Goal: Task Accomplishment & Management: Manage account settings

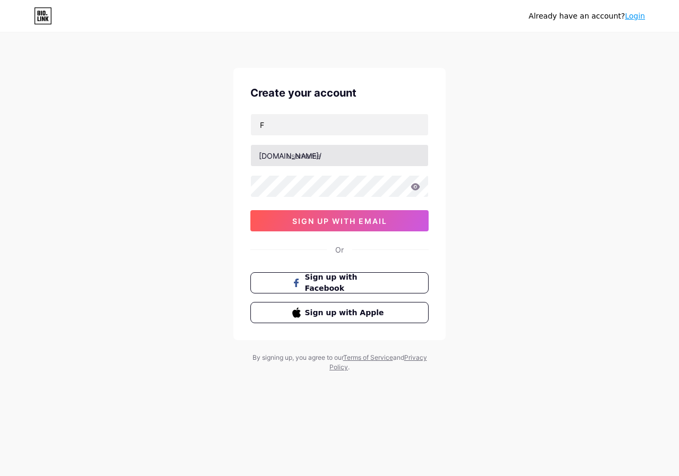
type input "[EMAIL_ADDRESS][DOMAIN_NAME]"
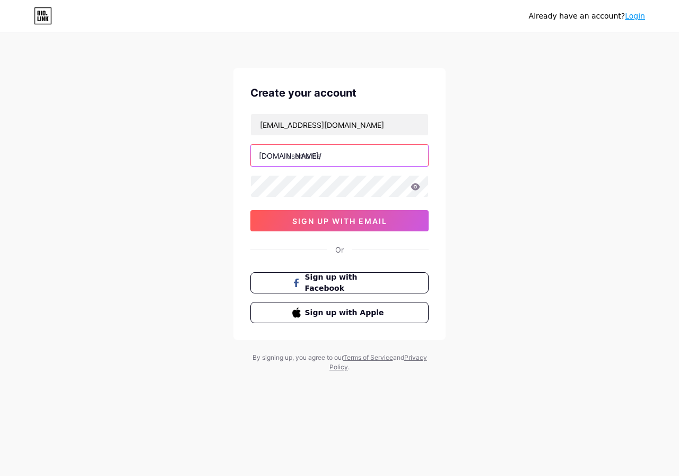
click at [315, 160] on input "text" at bounding box center [339, 155] width 177 height 21
type input "grandmasterjacket"
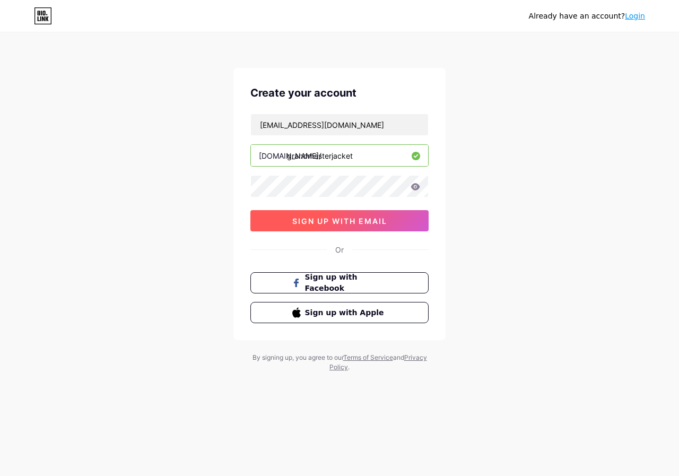
click at [334, 224] on span "sign up with email" at bounding box center [339, 220] width 95 height 9
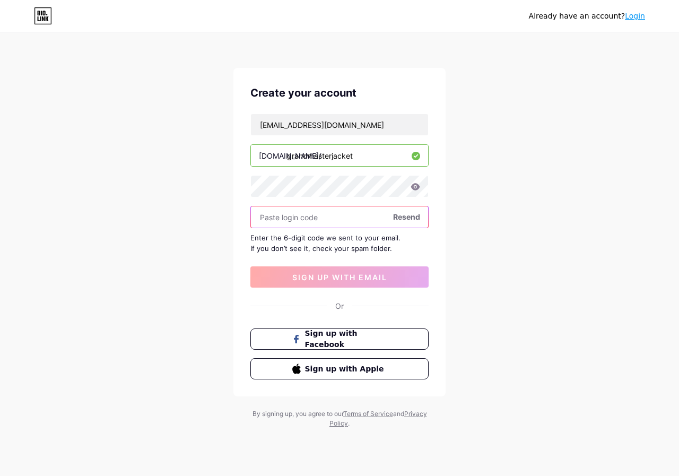
click at [332, 219] on input "text" at bounding box center [339, 216] width 177 height 21
paste input "307662"
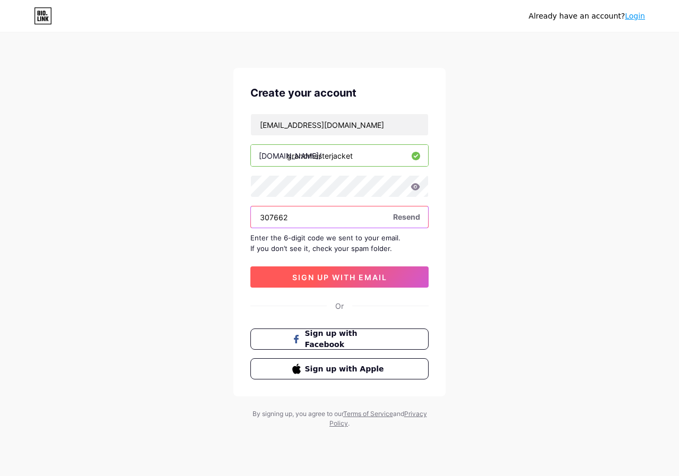
type input "307662"
click at [347, 274] on span "sign up with email" at bounding box center [339, 277] width 95 height 9
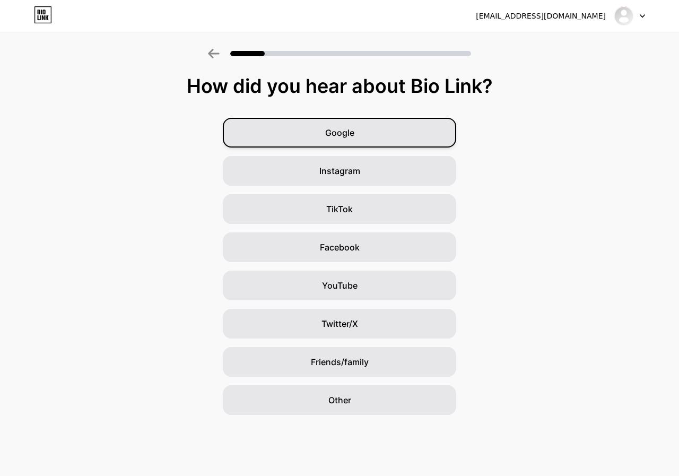
click at [357, 128] on div "Google" at bounding box center [339, 133] width 233 height 30
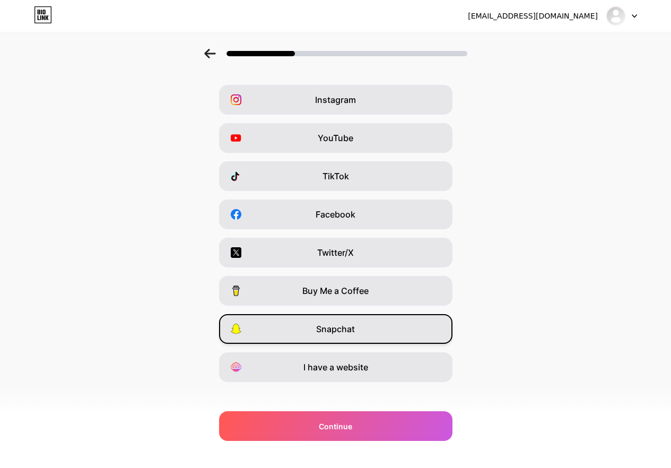
scroll to position [42, 0]
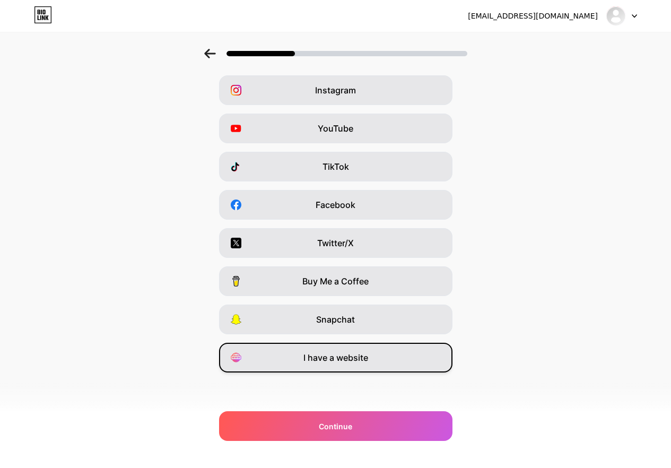
click at [346, 358] on span "I have a website" at bounding box center [335, 357] width 65 height 13
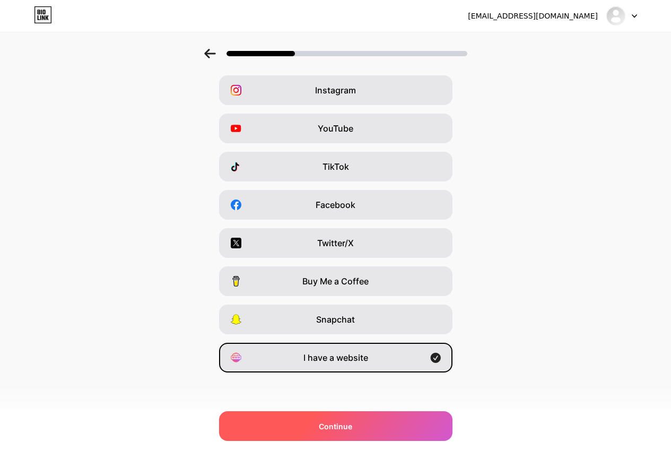
click at [361, 435] on div "Continue" at bounding box center [335, 426] width 233 height 30
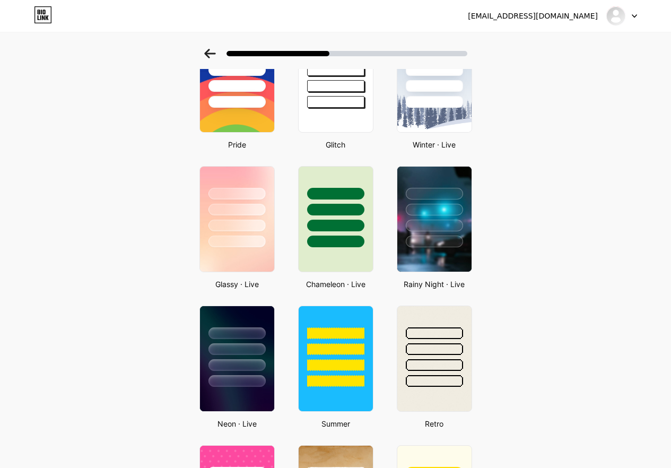
scroll to position [0, 0]
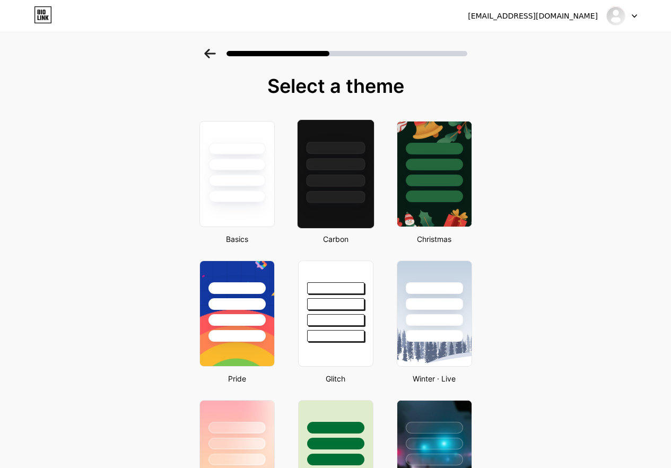
click at [343, 171] on div at bounding box center [335, 161] width 76 height 83
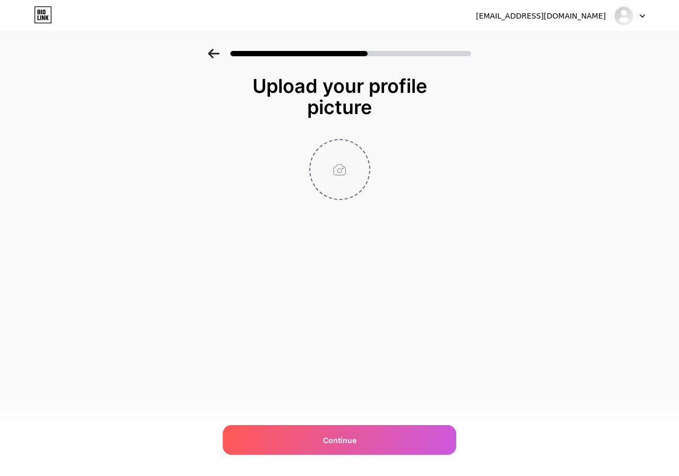
click at [331, 165] on input "file" at bounding box center [339, 169] width 59 height 59
type input "C:\fakepath\Untitled-Project.png"
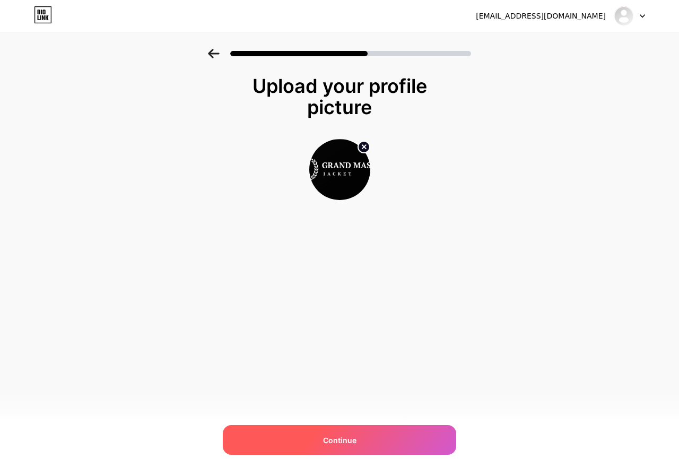
click at [352, 450] on div "Continue" at bounding box center [339, 440] width 233 height 30
click at [353, 449] on div at bounding box center [339, 440] width 233 height 30
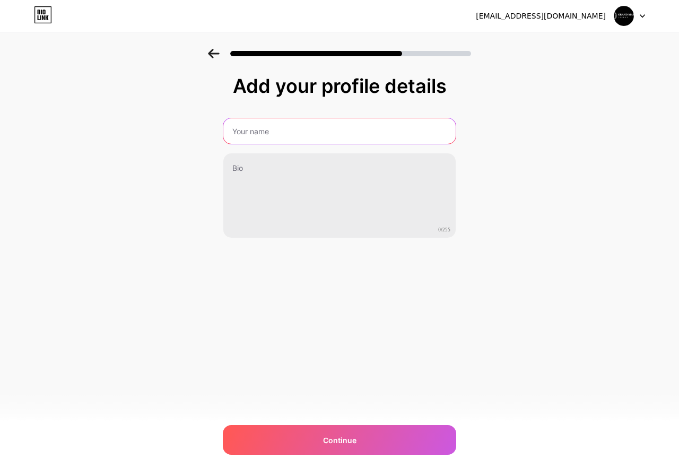
click at [291, 140] on input "text" at bounding box center [339, 130] width 232 height 25
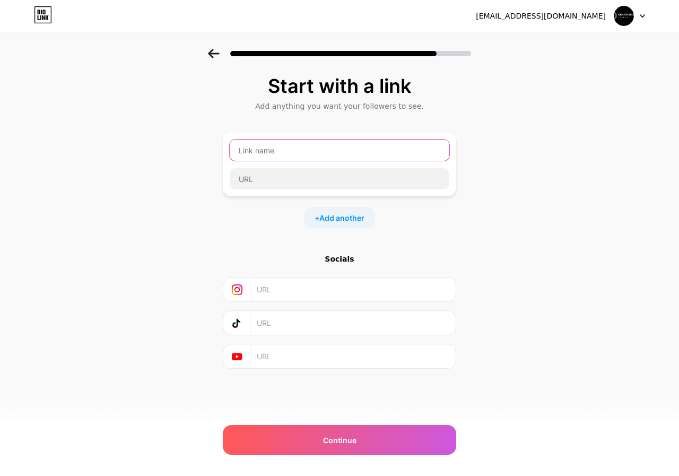
click at [297, 145] on input "text" at bounding box center [340, 150] width 220 height 21
type input "g"
type input "Grand Master Jacket"
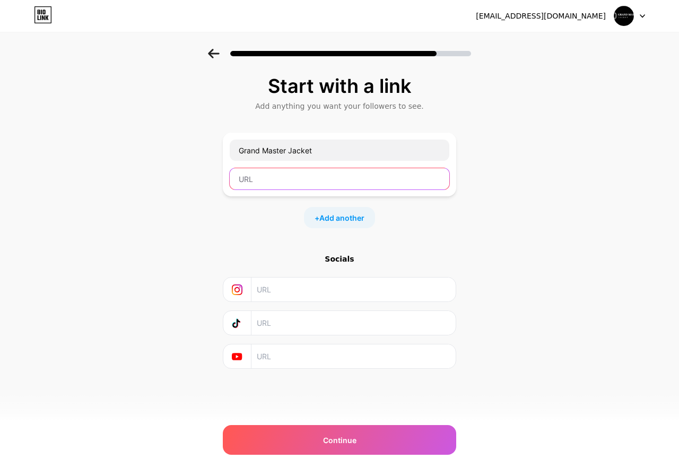
click at [277, 174] on input "text" at bounding box center [340, 178] width 220 height 21
paste input "https://grandmasterjacket.com/"
type input "https://grandmasterjacket.com/"
click at [331, 221] on span "Add another" at bounding box center [341, 217] width 45 height 11
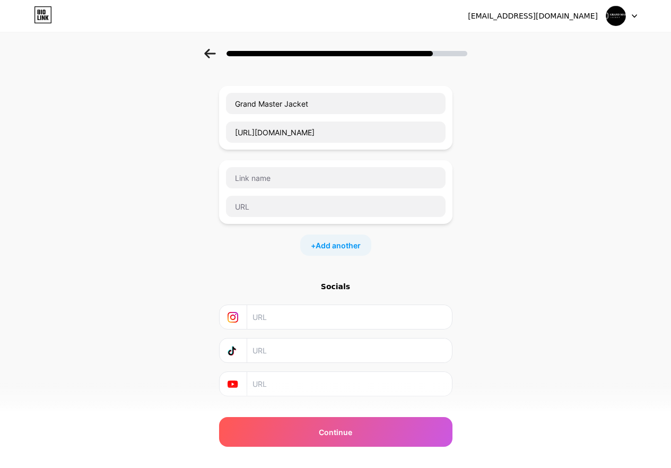
scroll to position [71, 0]
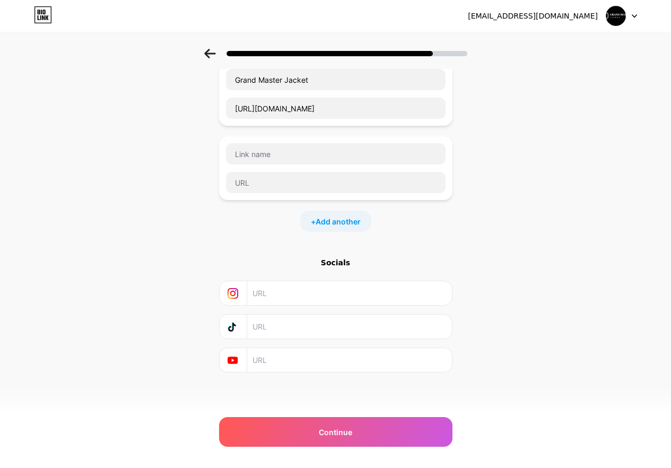
click at [206, 227] on div "Start with a link Add anything you want your followers to see. Grand Master Jac…" at bounding box center [335, 201] width 671 height 447
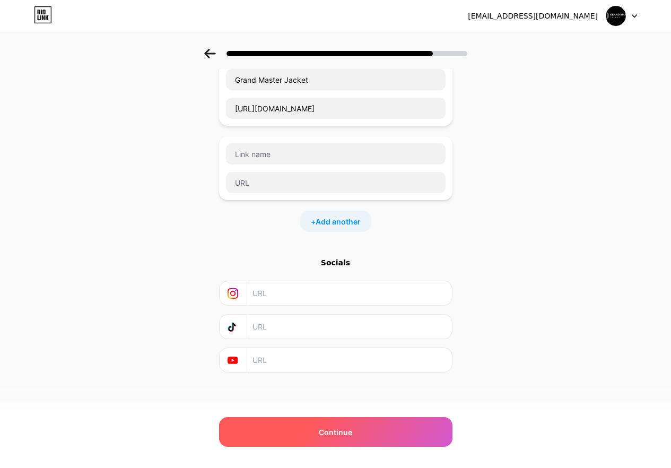
click at [352, 431] on span "Continue" at bounding box center [335, 432] width 33 height 11
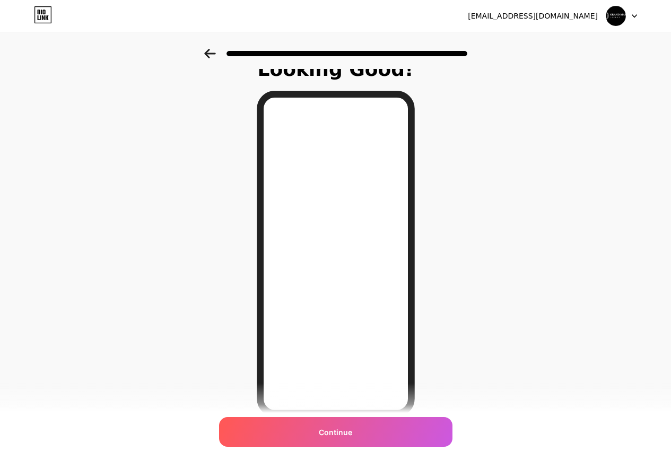
scroll to position [65, 0]
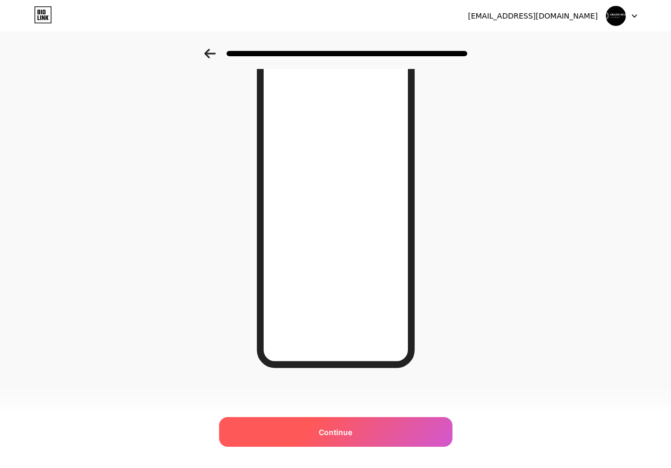
click at [352, 434] on span "Continue" at bounding box center [335, 432] width 33 height 11
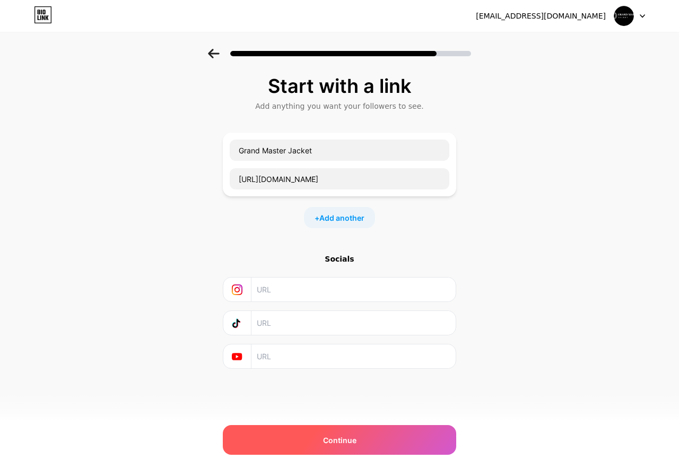
click at [345, 433] on div "Continue" at bounding box center [339, 440] width 233 height 30
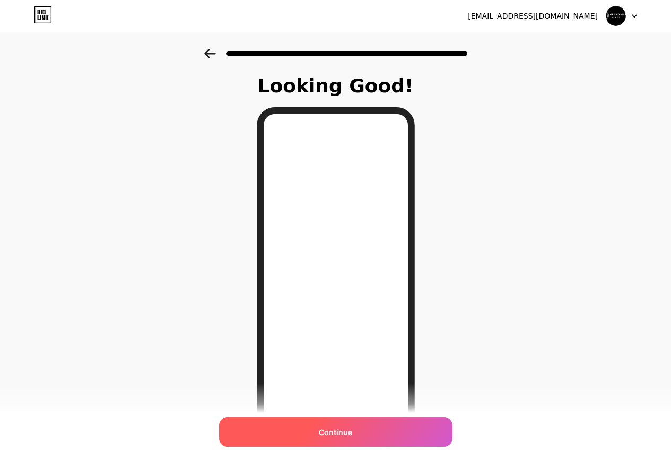
scroll to position [65, 0]
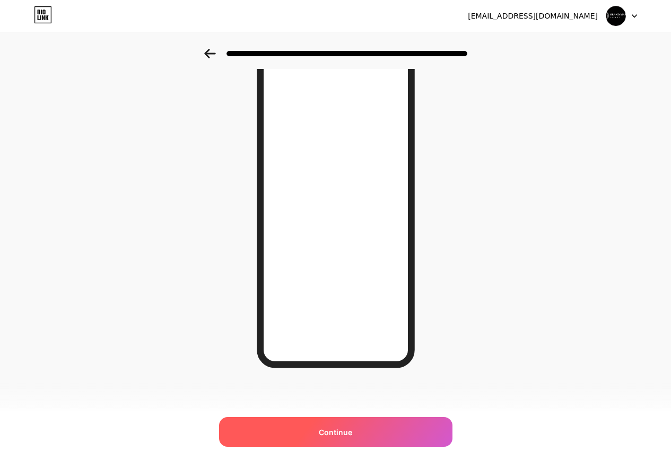
click at [353, 425] on div "Continue" at bounding box center [335, 432] width 233 height 30
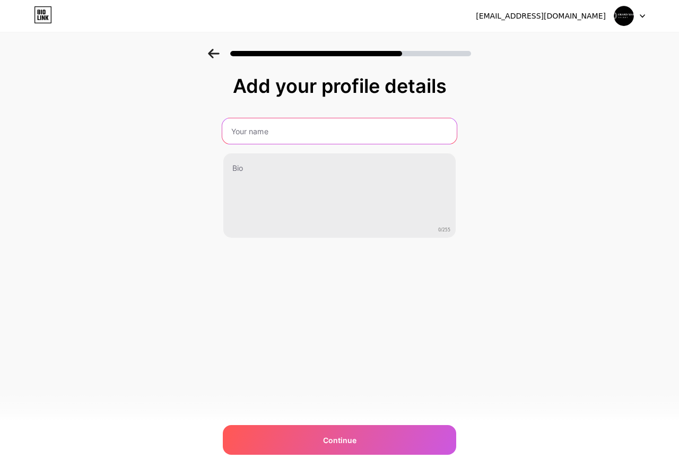
click at [284, 133] on input "text" at bounding box center [339, 130] width 234 height 25
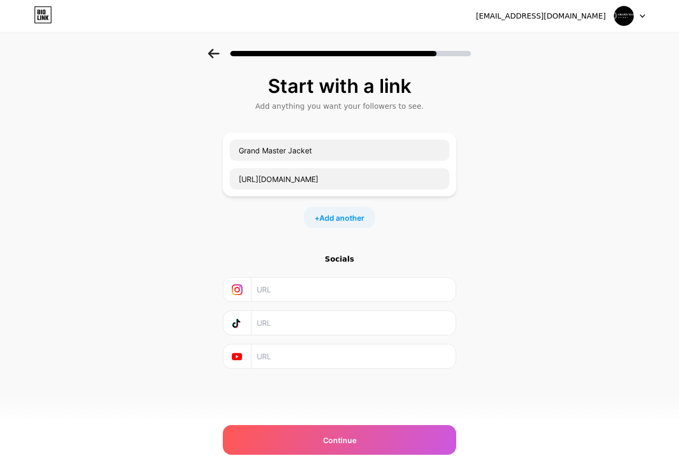
click at [639, 18] on div at bounding box center [629, 15] width 31 height 19
click at [622, 20] on img at bounding box center [624, 16] width 20 height 20
click at [636, 12] on div at bounding box center [629, 15] width 31 height 19
click at [645, 13] on div "frankleo0323@gmail.com Logout" at bounding box center [339, 15] width 679 height 19
click at [607, 15] on div "[EMAIL_ADDRESS][DOMAIN_NAME]" at bounding box center [560, 15] width 169 height 19
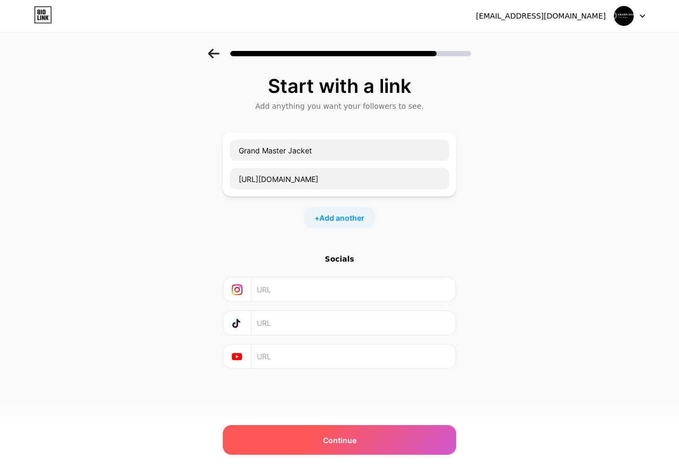
click at [341, 440] on span "Continue" at bounding box center [339, 439] width 33 height 11
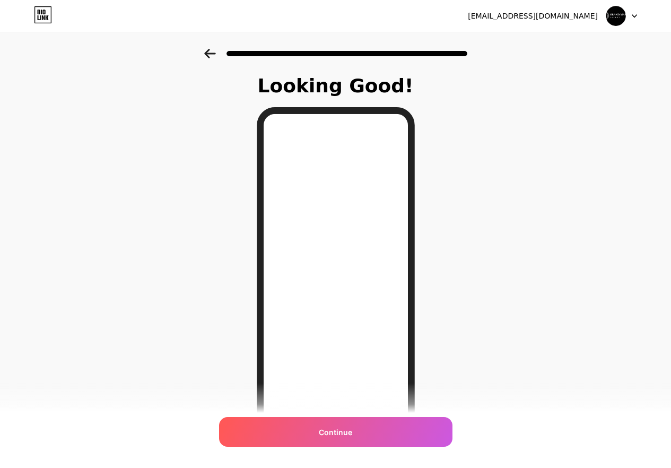
scroll to position [65, 0]
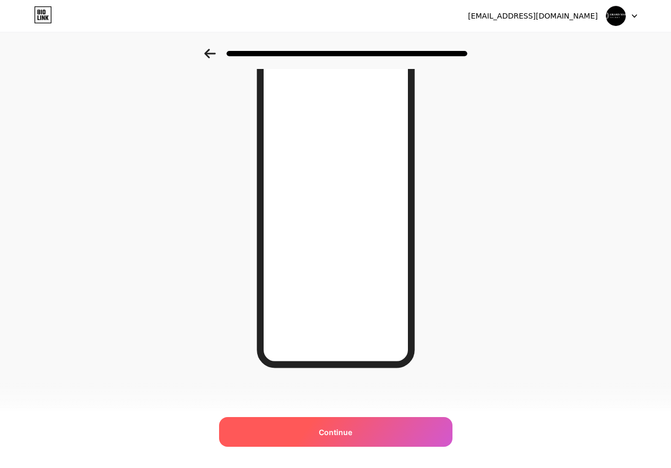
click at [345, 434] on span "Continue" at bounding box center [335, 432] width 33 height 11
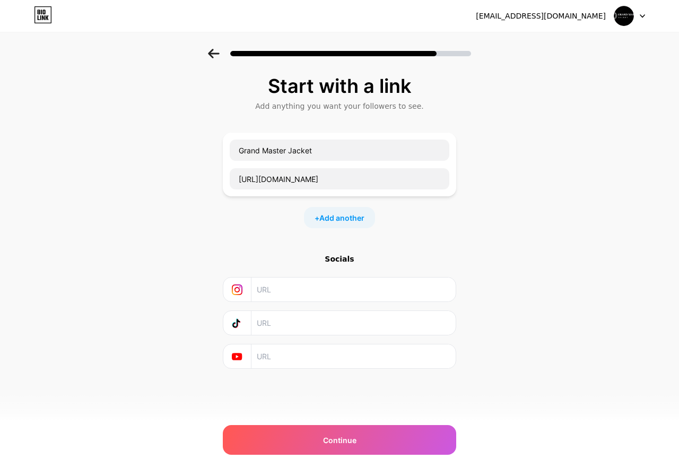
click at [278, 134] on div "Grand Master Jacket https://grandmasterjacket.com/" at bounding box center [339, 165] width 233 height 64
click at [207, 58] on div at bounding box center [339, 50] width 679 height 37
click at [210, 57] on icon at bounding box center [214, 54] width 12 height 10
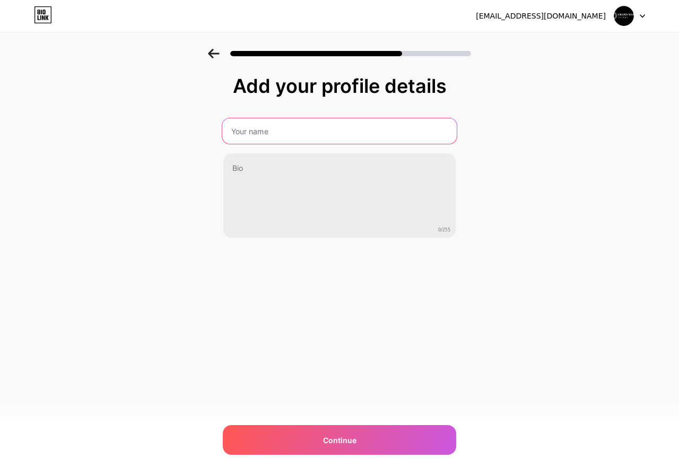
click at [270, 136] on input "text" at bounding box center [339, 130] width 234 height 25
type input "Grand Master Jackets"
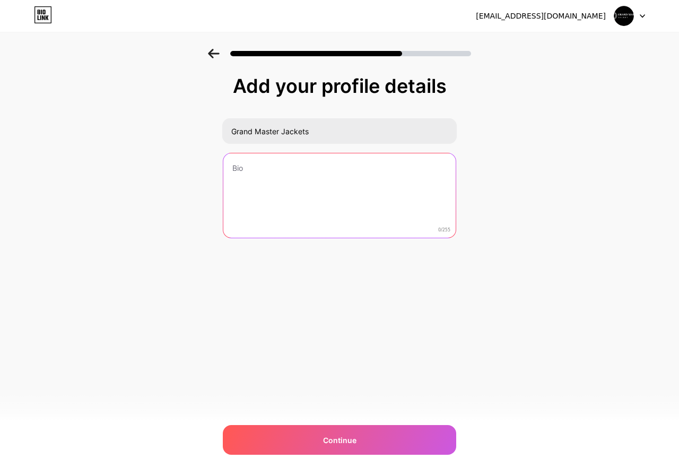
click at [264, 179] on textarea at bounding box center [339, 195] width 232 height 85
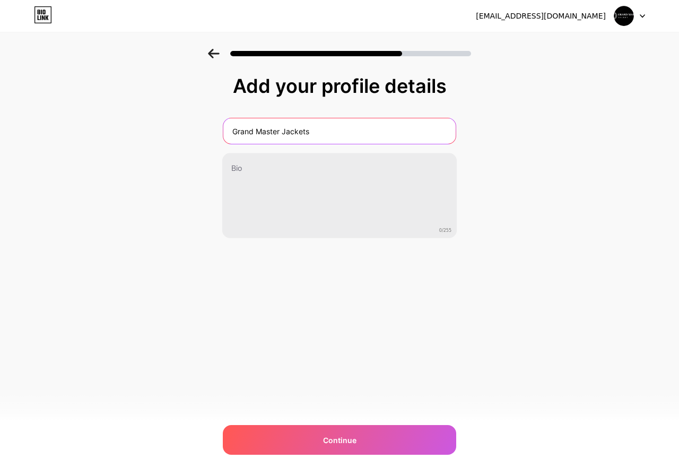
click at [341, 137] on input "Grand Master Jackets" at bounding box center [339, 130] width 232 height 25
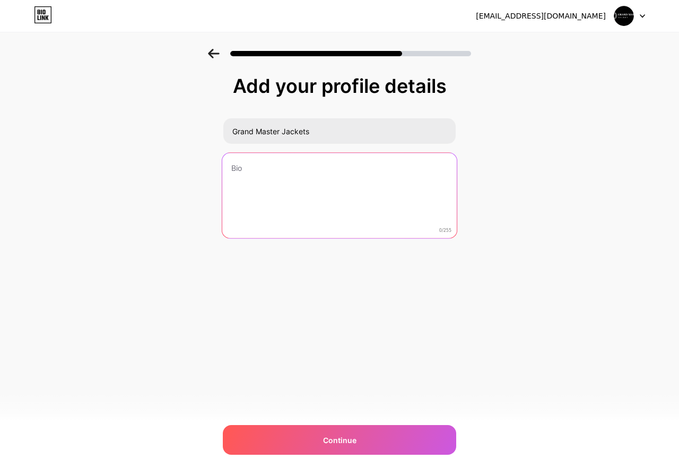
drag, startPoint x: 268, startPoint y: 213, endPoint x: 265, endPoint y: 206, distance: 6.9
click at [268, 207] on textarea at bounding box center [339, 196] width 234 height 86
paste textarea "The Grand Master Jacket embodies true refinement, uniting strength, luxury, and…"
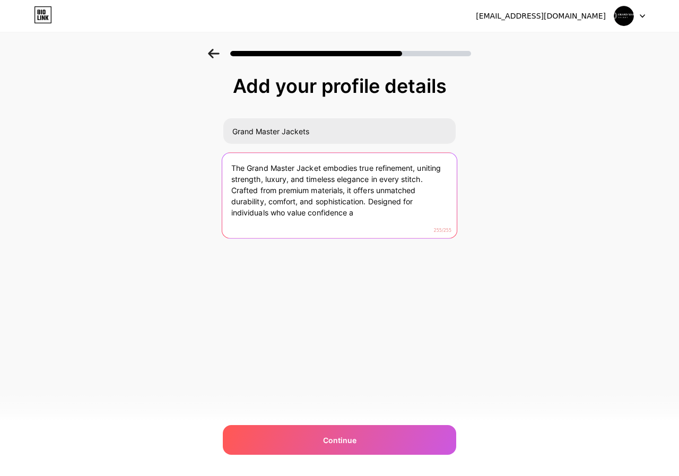
drag, startPoint x: 225, startPoint y: 191, endPoint x: 385, endPoint y: 211, distance: 160.9
click at [385, 211] on textarea "The Grand Master Jacket embodies true refinement, uniting strength, luxury, and…" at bounding box center [339, 196] width 234 height 86
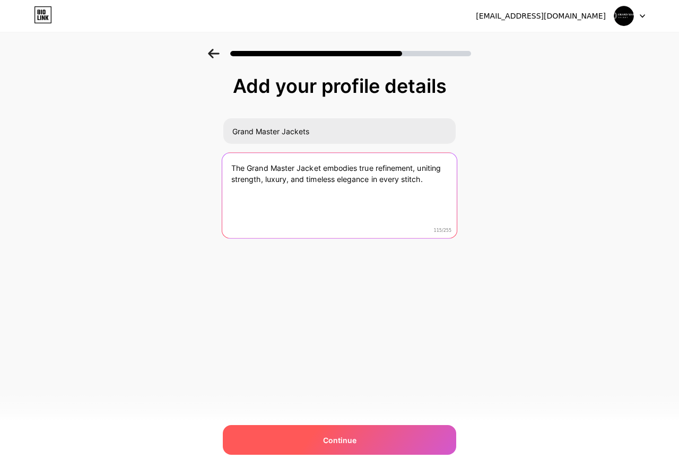
type textarea "The Grand Master Jacket embodies true refinement, uniting strength, luxury, and…"
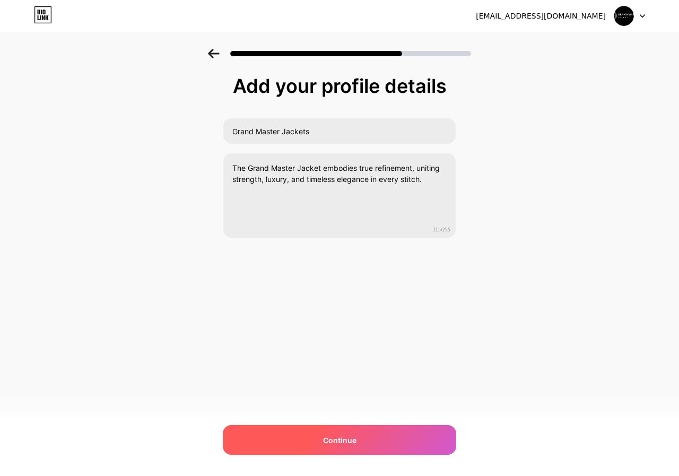
click at [354, 436] on span "Continue" at bounding box center [339, 439] width 33 height 11
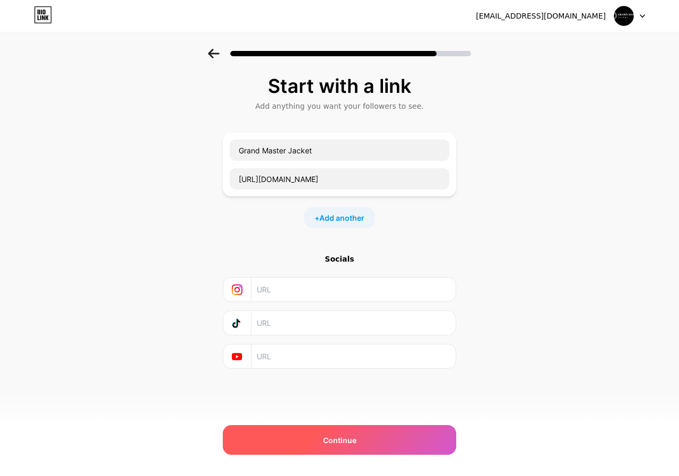
click at [360, 432] on div "Continue" at bounding box center [339, 440] width 233 height 30
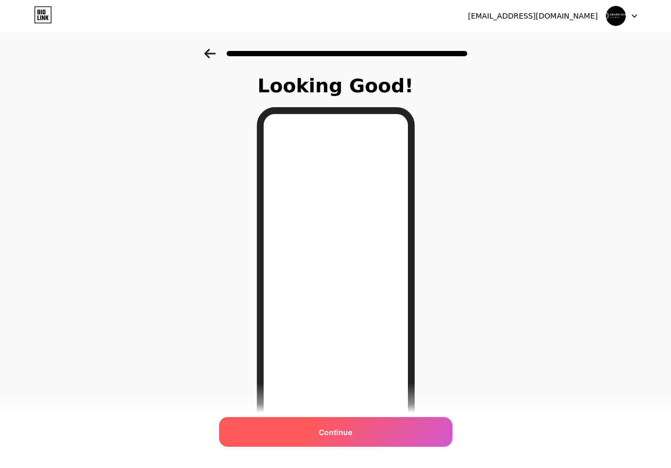
click at [351, 432] on span "Continue" at bounding box center [335, 432] width 33 height 11
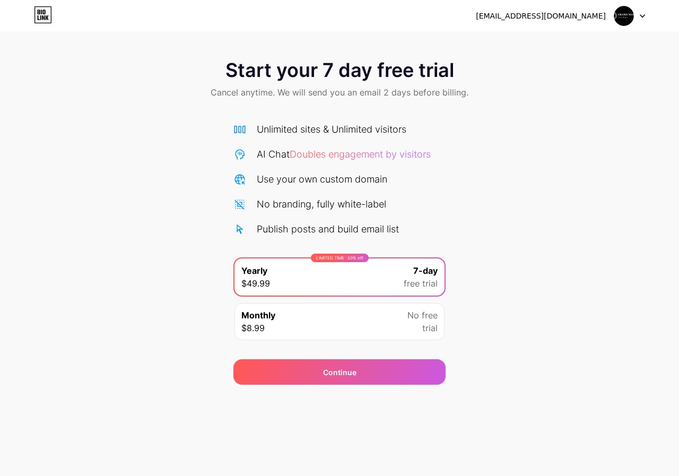
click at [566, 256] on div "Start your 7 day free trial Cancel anytime. We will send you an email 2 days be…" at bounding box center [339, 217] width 679 height 336
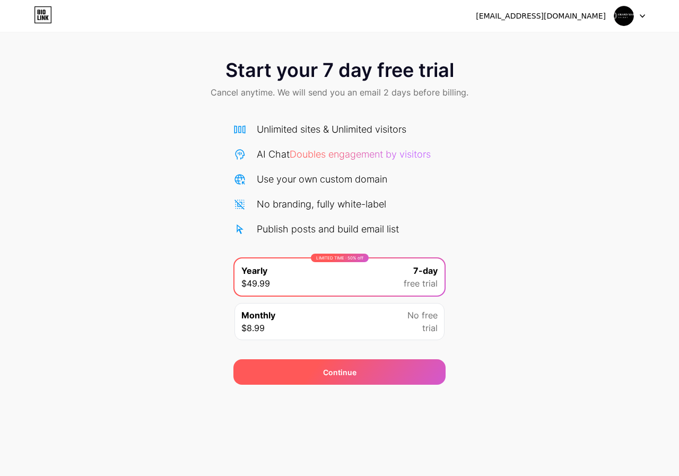
click at [407, 378] on div "Continue" at bounding box center [339, 371] width 212 height 25
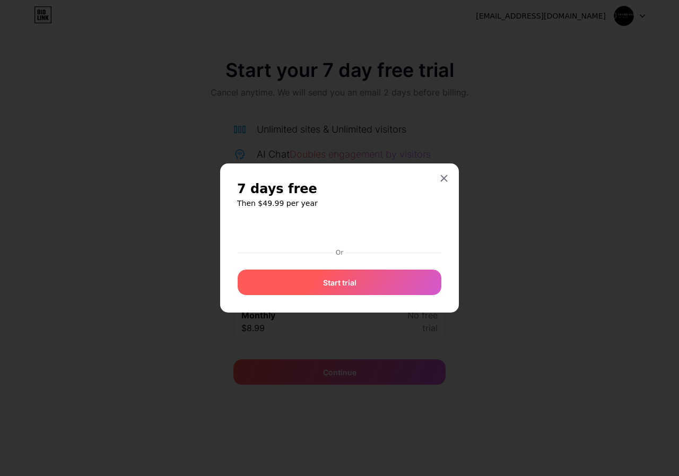
click at [353, 277] on span "Start trial" at bounding box center [339, 282] width 33 height 11
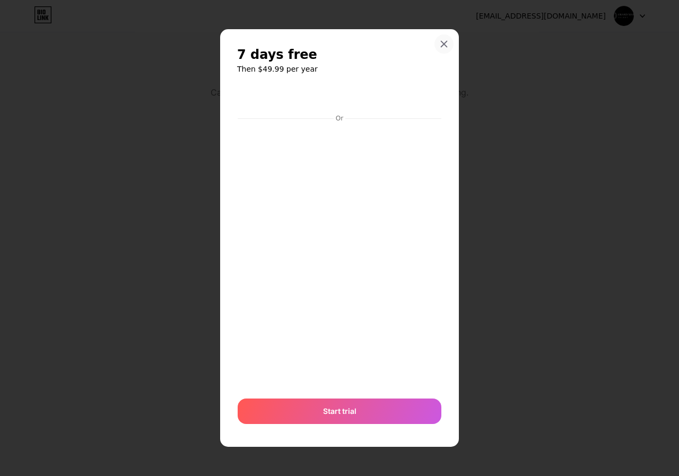
click at [440, 48] on div at bounding box center [443, 43] width 19 height 19
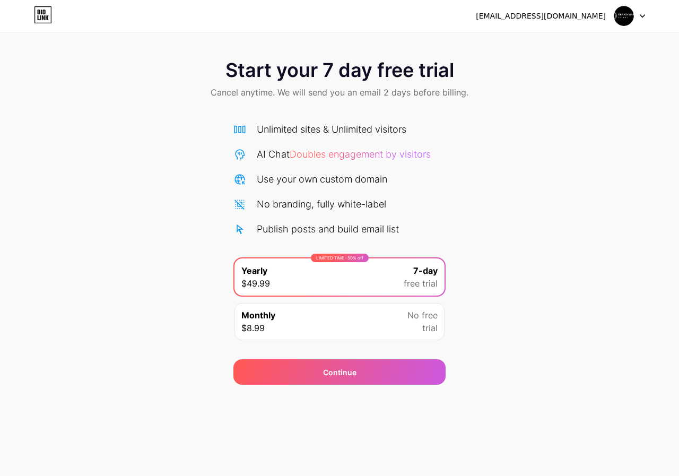
click at [596, 11] on div "[EMAIL_ADDRESS][DOMAIN_NAME]" at bounding box center [541, 16] width 130 height 11
click at [545, 14] on div "[EMAIL_ADDRESS][DOMAIN_NAME]" at bounding box center [541, 16] width 130 height 11
click at [37, 14] on icon at bounding box center [43, 14] width 18 height 17
click at [450, 232] on div "Start your 7 day free trial Cancel anytime. We will send you an email 2 days be…" at bounding box center [339, 217] width 679 height 336
click at [411, 327] on div "No free trial" at bounding box center [422, 321] width 30 height 25
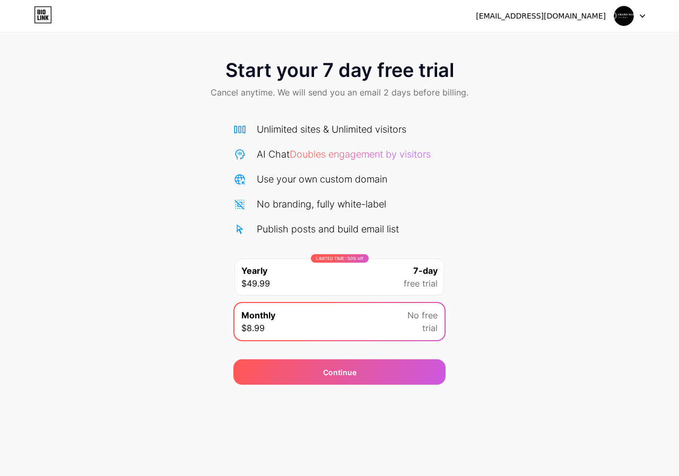
click at [384, 284] on div "LIMITED TIME : 50% off Yearly $49.99 7-day free trial" at bounding box center [339, 276] width 210 height 37
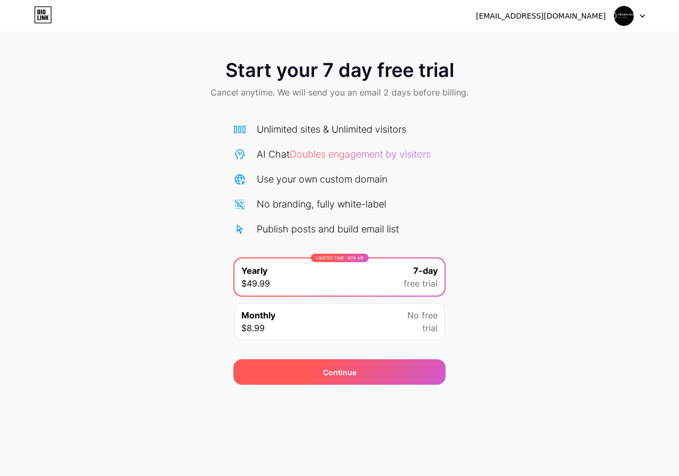
click at [385, 378] on div "Continue" at bounding box center [339, 371] width 212 height 25
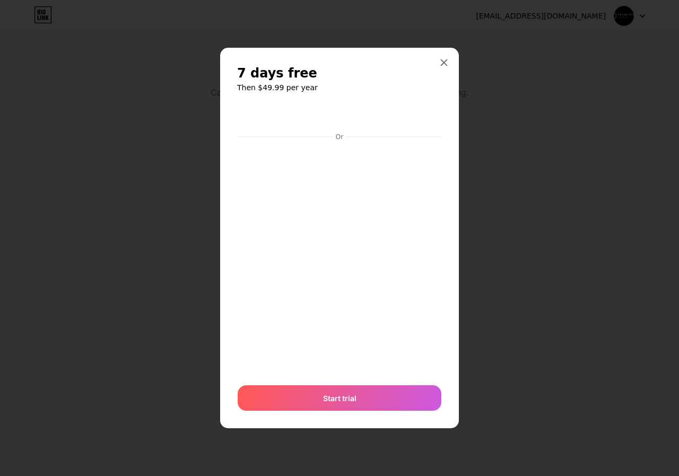
click at [185, 219] on div at bounding box center [339, 238] width 679 height 476
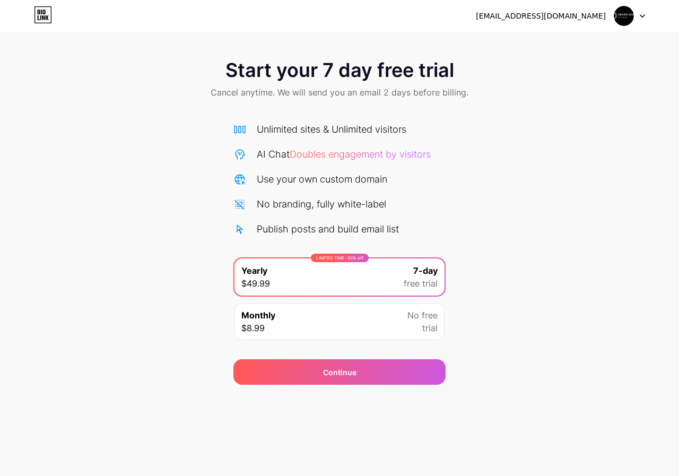
click at [638, 15] on div at bounding box center [629, 15] width 31 height 19
click at [357, 157] on span "Doubles engagement by visitors" at bounding box center [360, 154] width 141 height 11
click at [289, 157] on div "AI Chat Doubles engagement by visitors" at bounding box center [344, 154] width 174 height 14
click at [239, 155] on icon at bounding box center [239, 154] width 13 height 13
click at [248, 132] on div "Unlimited sites & Unlimited visitors" at bounding box center [339, 129] width 212 height 14
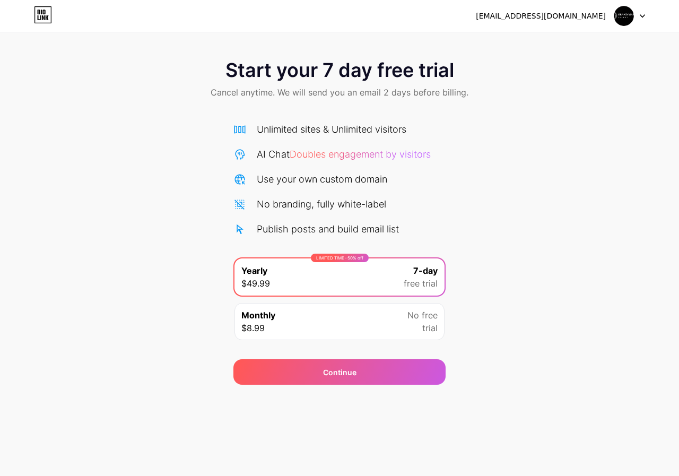
click at [308, 317] on div "Monthly $8.99 No free trial" at bounding box center [339, 321] width 210 height 37
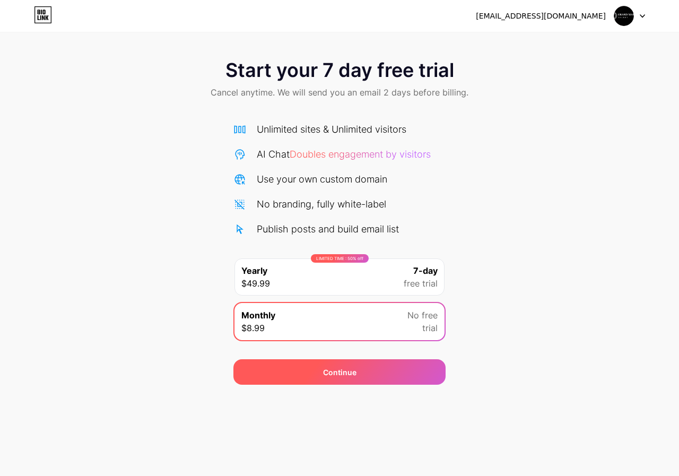
click at [311, 364] on div "Continue" at bounding box center [339, 371] width 212 height 25
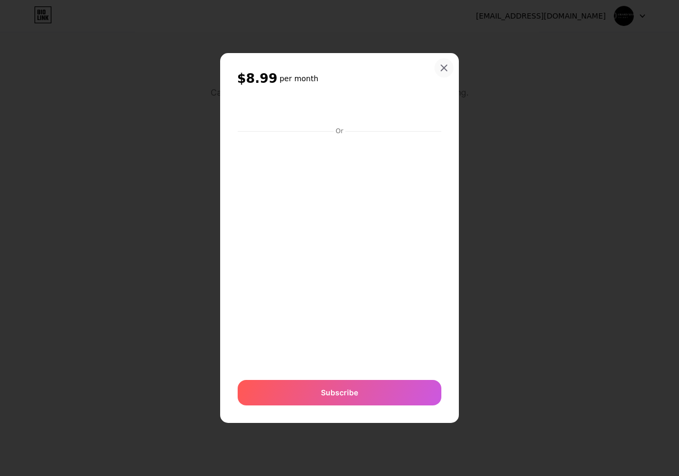
click at [445, 74] on div at bounding box center [443, 67] width 19 height 19
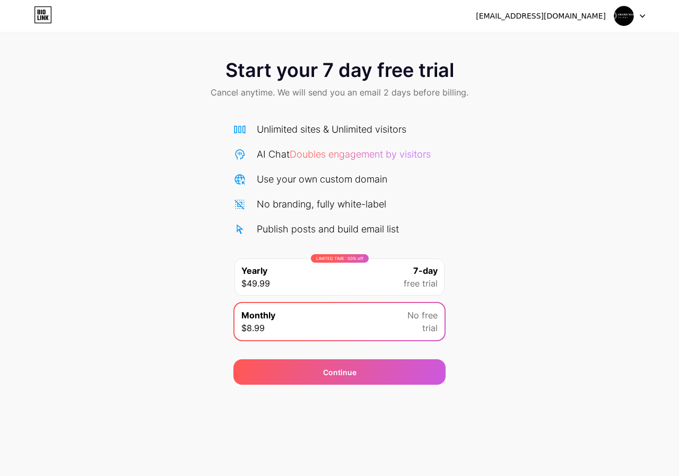
click at [369, 285] on div "LIMITED TIME : 50% off Yearly $49.99 7-day free trial" at bounding box center [339, 276] width 210 height 37
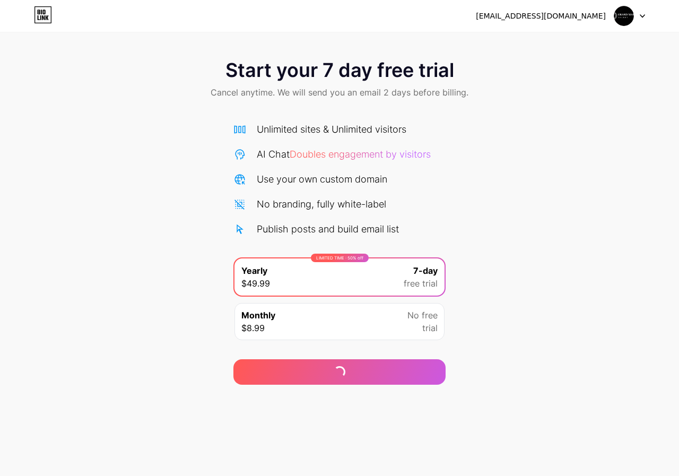
click at [642, 10] on div at bounding box center [629, 15] width 31 height 19
click at [556, 47] on li "Logout" at bounding box center [579, 43] width 132 height 29
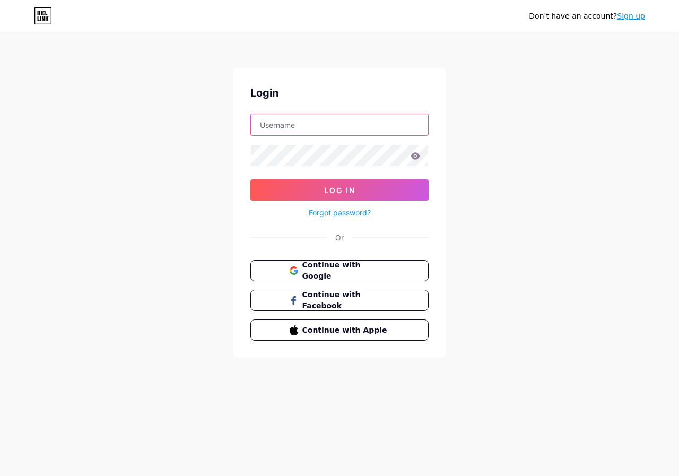
type input "[EMAIL_ADDRESS][DOMAIN_NAME]"
